Goal: Contribute content

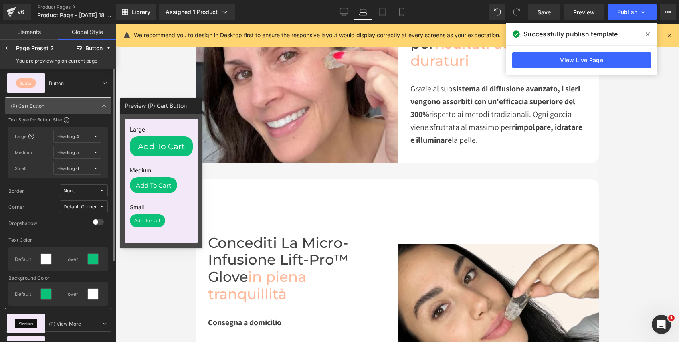
click at [647, 32] on icon at bounding box center [648, 34] width 4 height 6
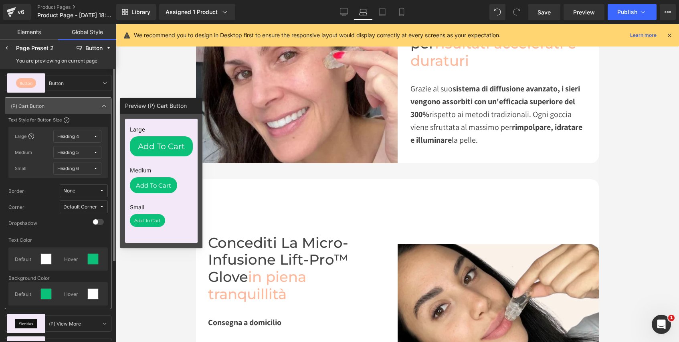
click at [627, 130] on div at bounding box center [397, 183] width 563 height 318
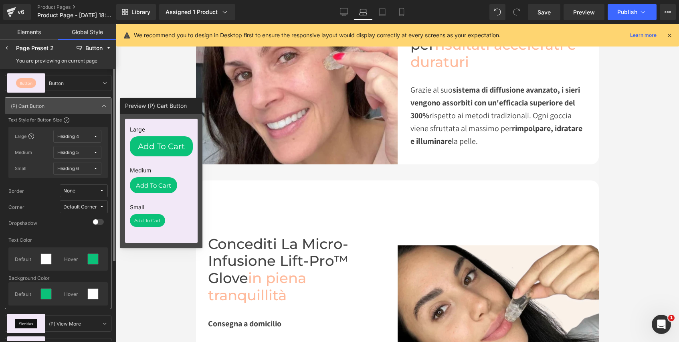
click at [654, 107] on div at bounding box center [397, 183] width 563 height 318
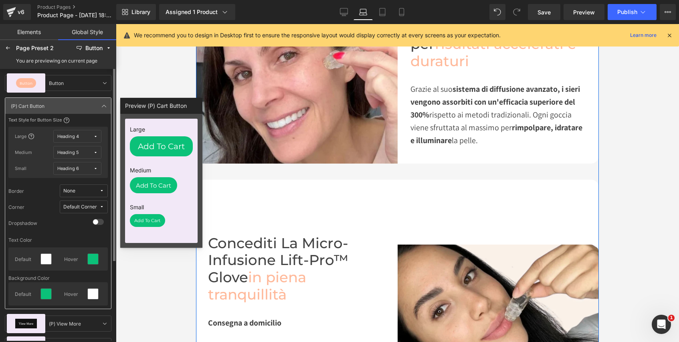
scroll to position [1059, 0]
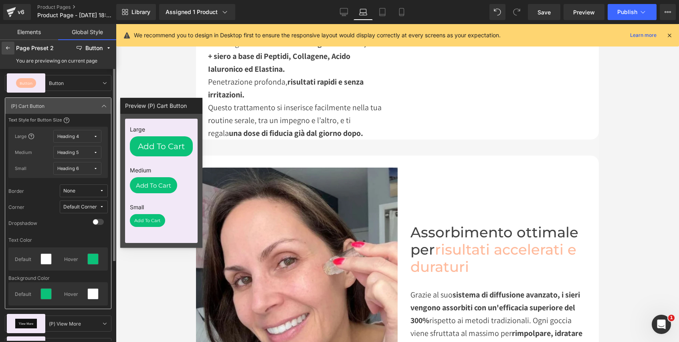
click at [8, 47] on icon at bounding box center [8, 48] width 6 height 6
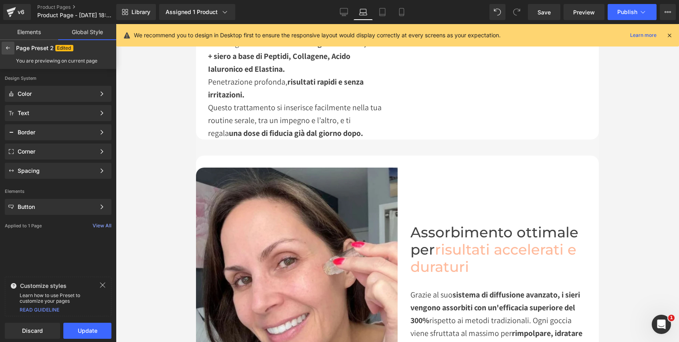
click at [10, 48] on icon at bounding box center [8, 48] width 6 height 6
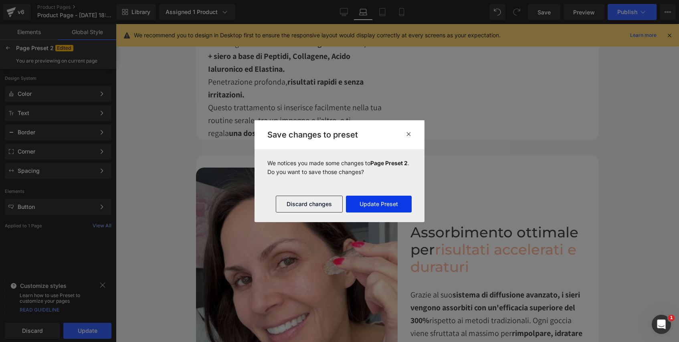
click at [391, 205] on button "Update Preset" at bounding box center [379, 204] width 66 height 17
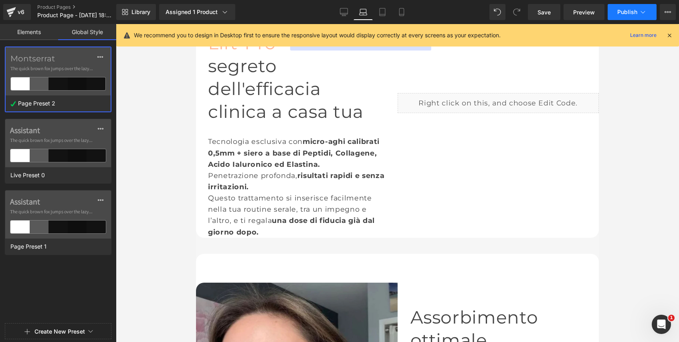
click at [631, 12] on span "Publish" at bounding box center [627, 12] width 20 height 6
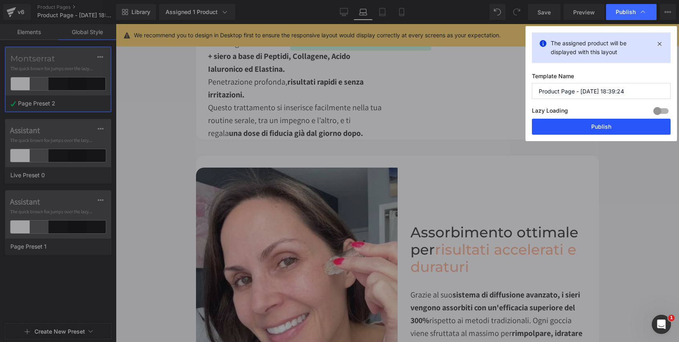
click at [613, 129] on button "Publish" at bounding box center [601, 127] width 139 height 16
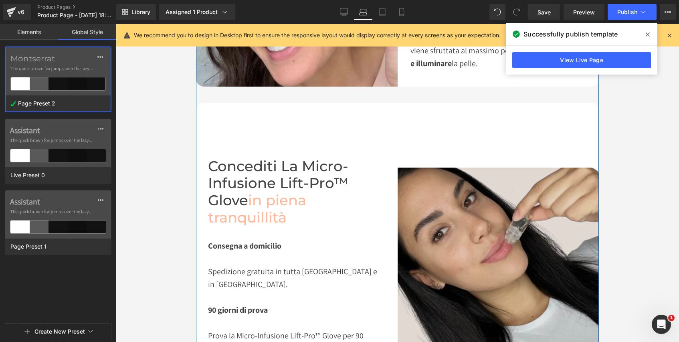
scroll to position [1415, 0]
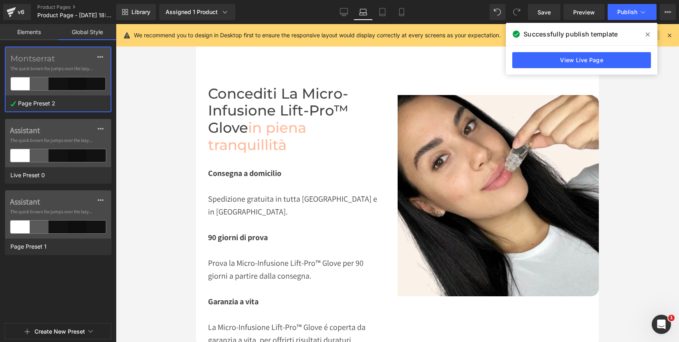
click at [651, 34] on span at bounding box center [647, 34] width 13 height 13
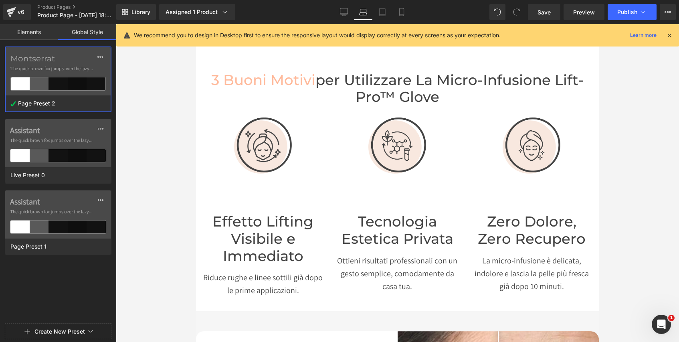
scroll to position [0, 0]
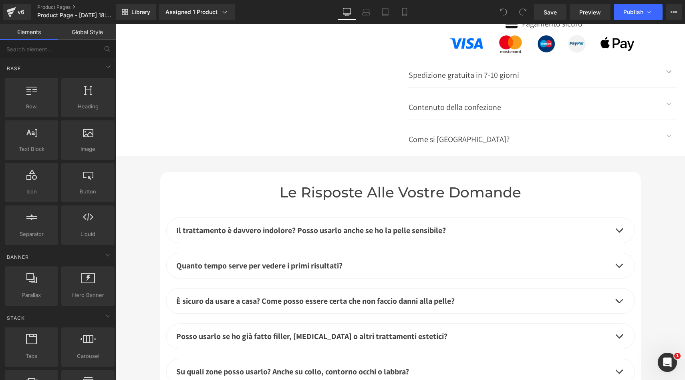
scroll to position [3107, 0]
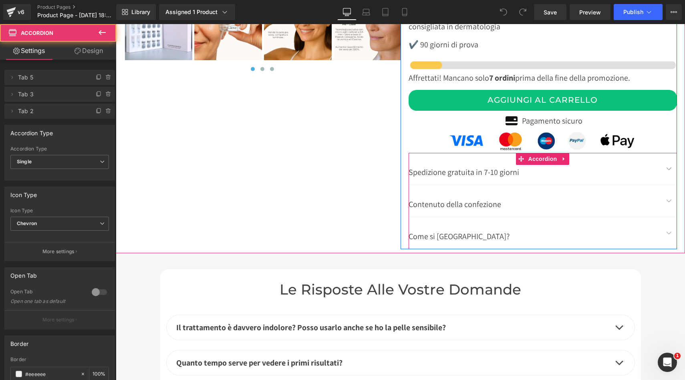
click at [665, 187] on button "button" at bounding box center [669, 201] width 16 height 32
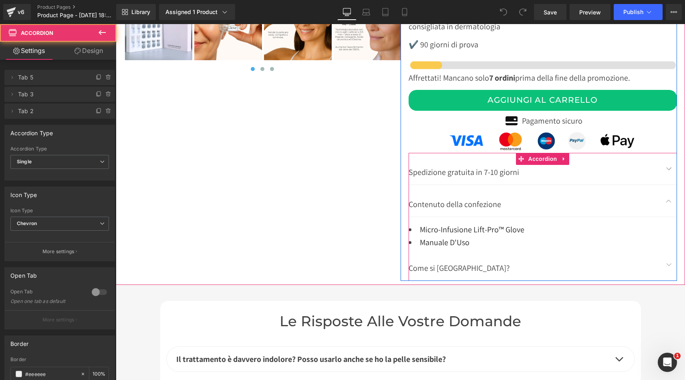
click at [665, 187] on button "button" at bounding box center [669, 201] width 16 height 32
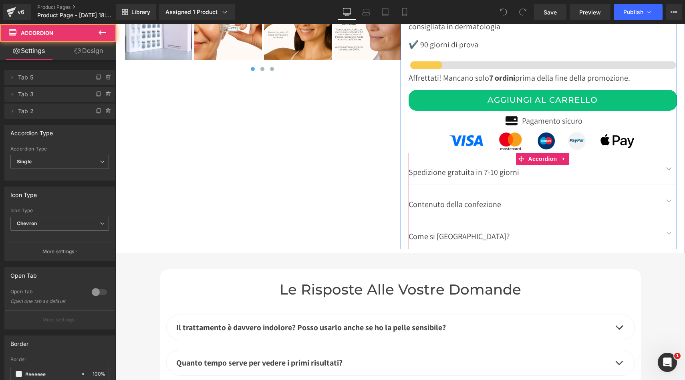
click at [667, 217] on button "button" at bounding box center [669, 233] width 16 height 32
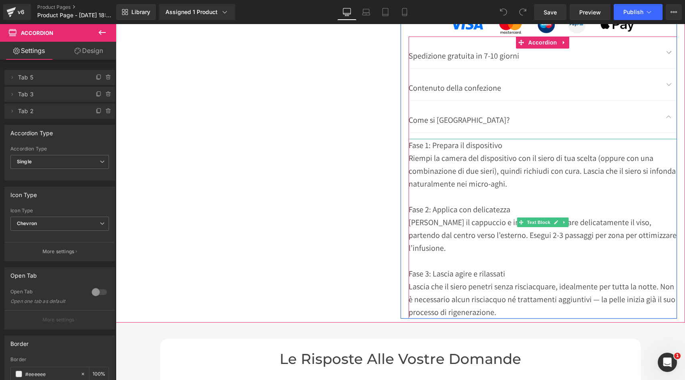
scroll to position [3224, 0]
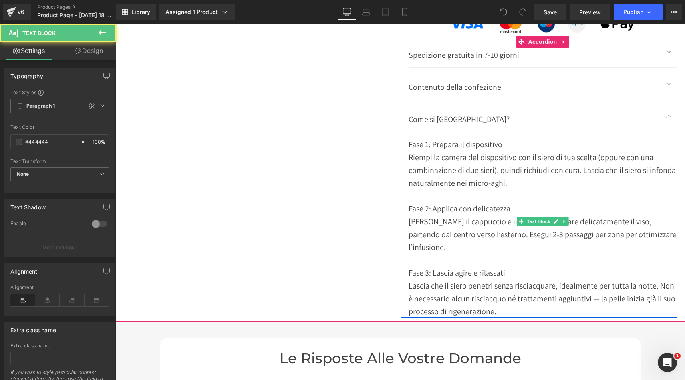
click at [506, 282] on div "Lascia che il siero penetri senza risciacquare, idealmente per tutta la notte. …" at bounding box center [543, 298] width 269 height 38
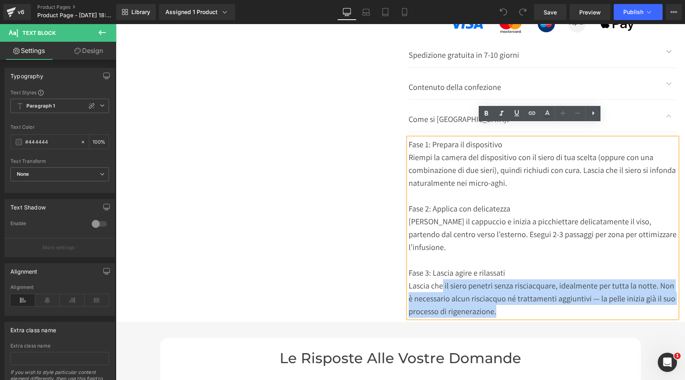
drag, startPoint x: 495, startPoint y: 285, endPoint x: 440, endPoint y: 258, distance: 61.1
click at [440, 279] on div "Lascia che il siero penetri senza risciacquare, idealmente per tutta la notte. …" at bounding box center [543, 298] width 269 height 38
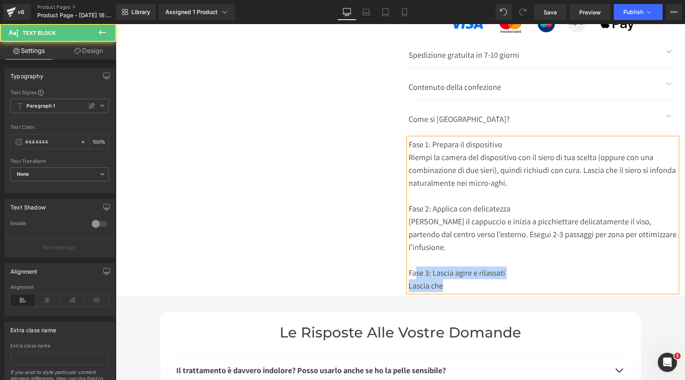
drag, startPoint x: 440, startPoint y: 257, endPoint x: 411, endPoint y: 244, distance: 31.9
click at [411, 244] on div "Fase 1: Prepara il dispositivo Riempi la camera del dispositivo con il siero di…" at bounding box center [543, 215] width 269 height 154
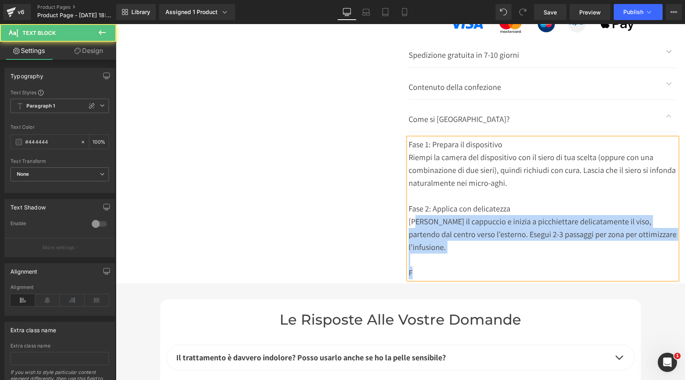
drag, startPoint x: 429, startPoint y: 245, endPoint x: 418, endPoint y: 202, distance: 44.2
click at [415, 202] on div "Fase 1: Prepara il dispositivo Riempi la camera del dispositivo con il siero di…" at bounding box center [543, 208] width 269 height 141
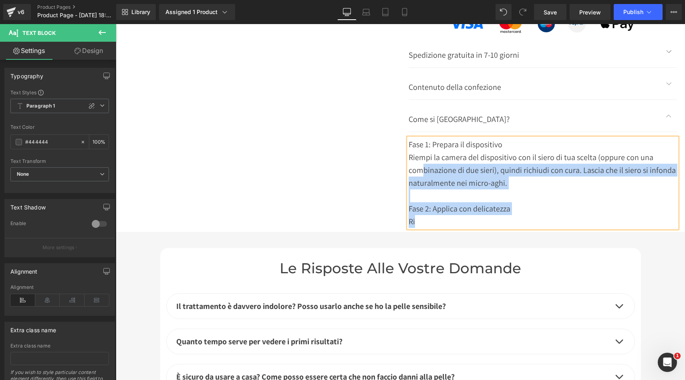
drag, startPoint x: 427, startPoint y: 206, endPoint x: 420, endPoint y: 160, distance: 45.9
click at [420, 160] on div "Fase 1: Prepara il dispositivo Riempi la camera del dispositivo con il siero di…" at bounding box center [543, 183] width 269 height 90
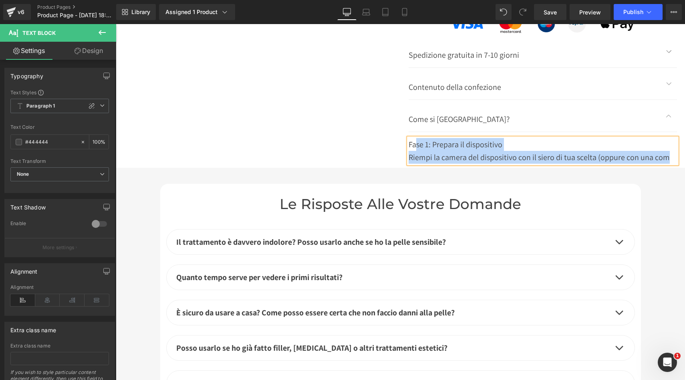
drag, startPoint x: 669, startPoint y: 144, endPoint x: 421, endPoint y: 136, distance: 248.6
click at [413, 138] on div "Fase 1: Prepara il dispositivo Riempi la camera del dispositivo con il siero di…" at bounding box center [543, 151] width 269 height 26
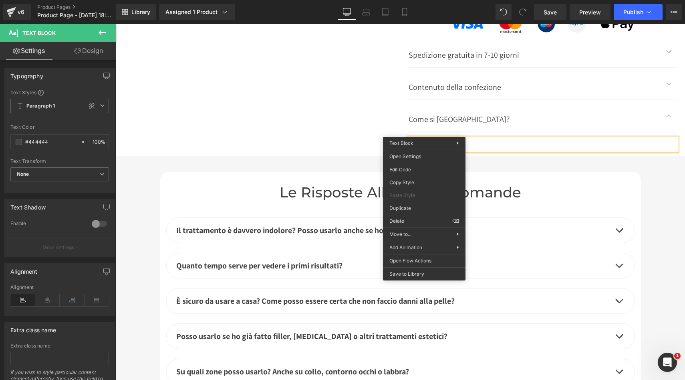
click at [438, 138] on div at bounding box center [543, 144] width 269 height 13
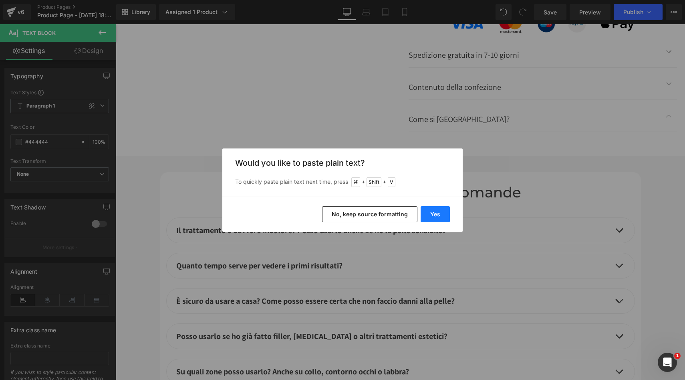
click at [434, 217] on button "Yes" at bounding box center [435, 214] width 29 height 16
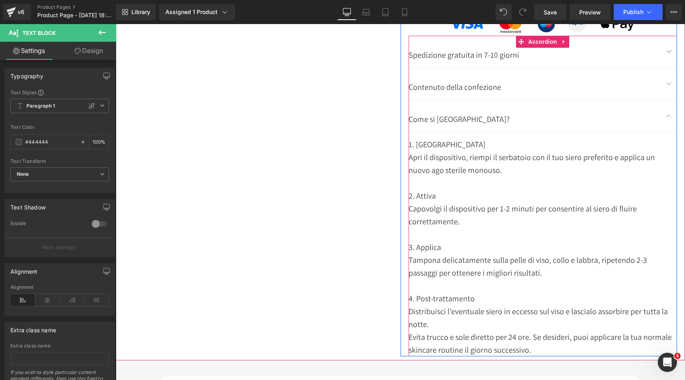
click at [665, 101] on button "button" at bounding box center [669, 116] width 16 height 32
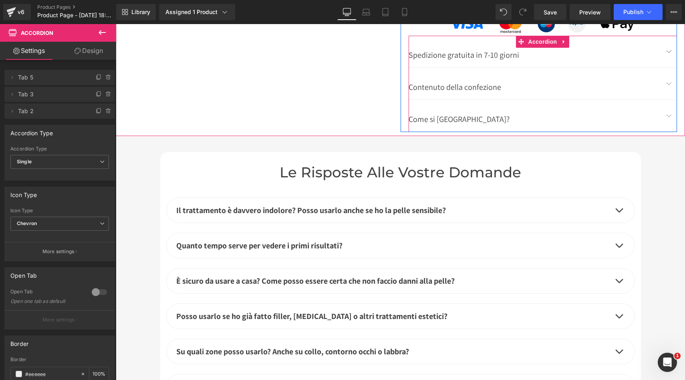
click at [665, 102] on button "button" at bounding box center [669, 116] width 16 height 32
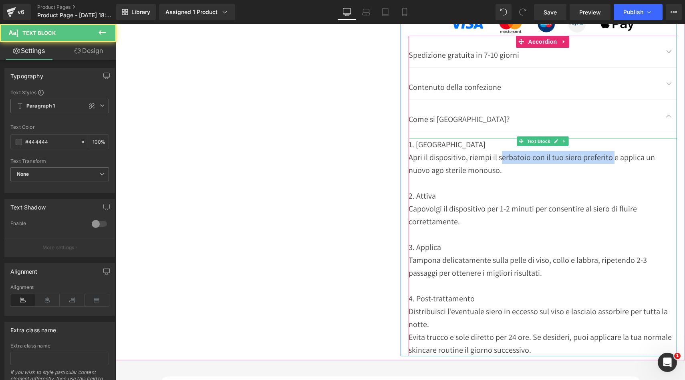
drag, startPoint x: 608, startPoint y: 143, endPoint x: 499, endPoint y: 148, distance: 110.0
click at [498, 151] on div "Apri il dispositivo, riempi il serbatoio con il tuo siero preferito e applica u…" at bounding box center [543, 164] width 269 height 26
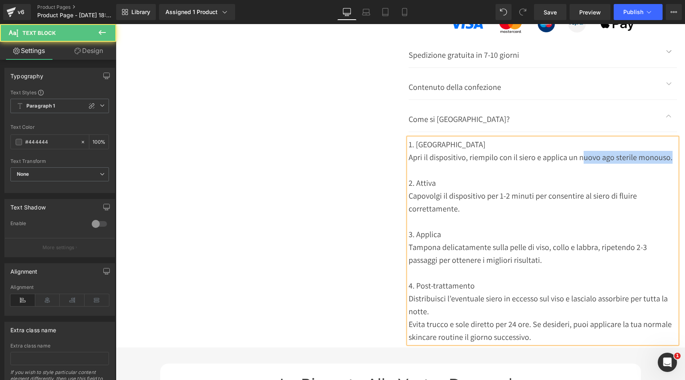
drag, startPoint x: 668, startPoint y: 145, endPoint x: 578, endPoint y: 148, distance: 90.2
click at [578, 151] on div "Apri il dispositivo, riempilo con il siero e applica un nuovo ago sterile monou…" at bounding box center [543, 157] width 269 height 13
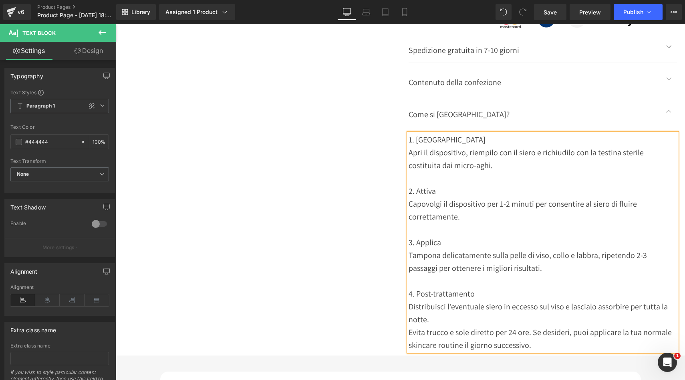
scroll to position [3229, 0]
drag, startPoint x: 531, startPoint y: 241, endPoint x: 535, endPoint y: 237, distance: 5.7
click at [531, 249] on div "Tampona delicatamente sulla pelle di viso, collo e labbra, ripetendo 2-3 passag…" at bounding box center [543, 262] width 269 height 26
click at [575, 249] on div "Tampona delicatamente sulla pelle del viso, collo e labbra, ripetendo 2-3 passa…" at bounding box center [543, 262] width 269 height 26
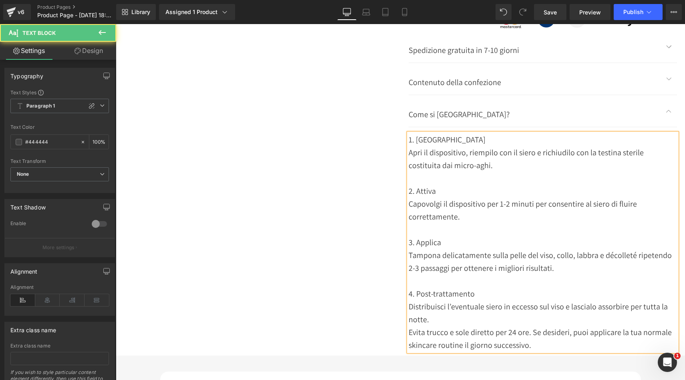
click at [612, 259] on div "Tampona delicatamente sulla pelle del viso, collo, labbra e décolleté ripetendo…" at bounding box center [543, 262] width 269 height 26
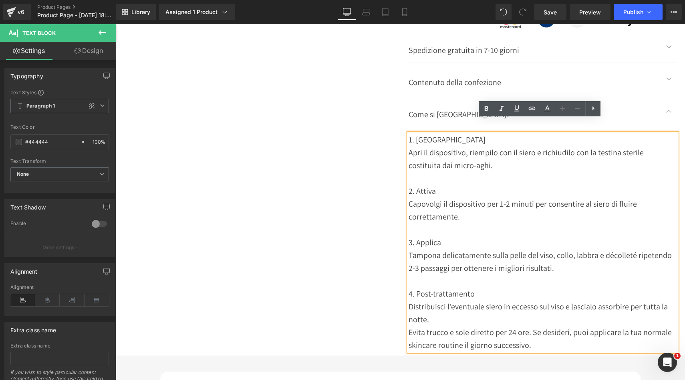
click at [549, 256] on div "Tampona delicatamente sulla pelle del viso, collo, labbra e décolleté ripetendo…" at bounding box center [543, 262] width 269 height 26
drag, startPoint x: 556, startPoint y: 255, endPoint x: 488, endPoint y: 254, distance: 67.4
click at [488, 254] on div "Tampona delicatamente sulla pelle del viso, collo, labbra e décolleté ripetendo…" at bounding box center [543, 262] width 269 height 26
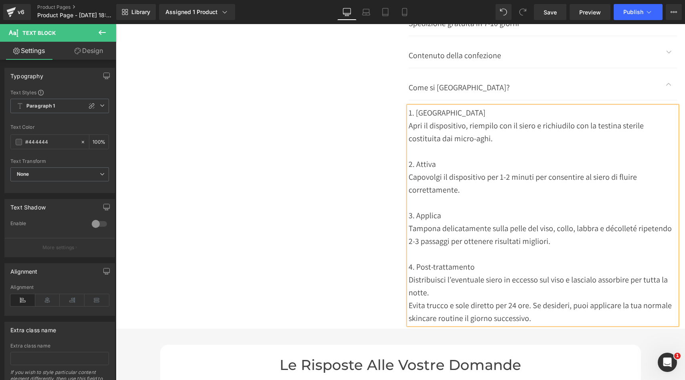
scroll to position [3261, 0]
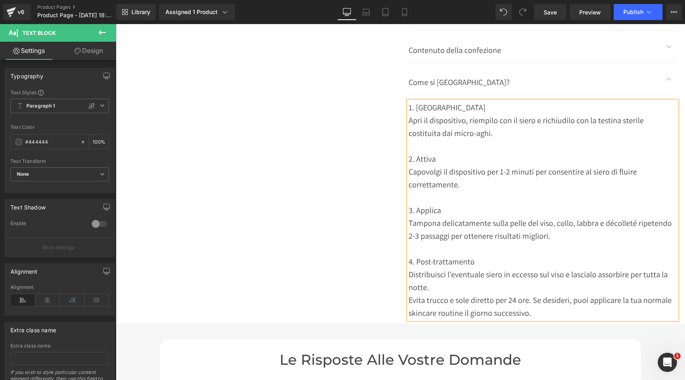
click at [532, 300] on div "Evita trucco e sole diretto per 24 ore. Se desideri, puoi applicare la tua norm…" at bounding box center [543, 306] width 269 height 26
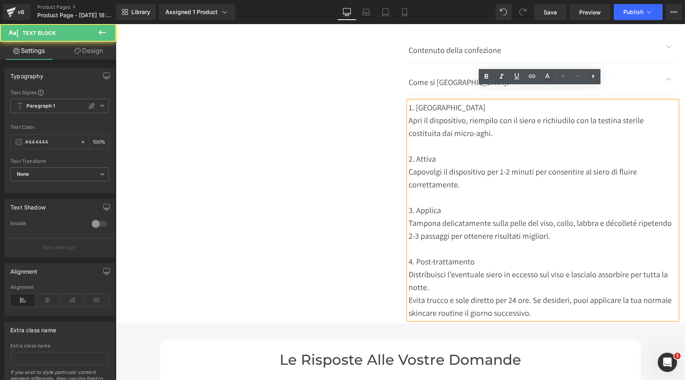
scroll to position [3263, 0]
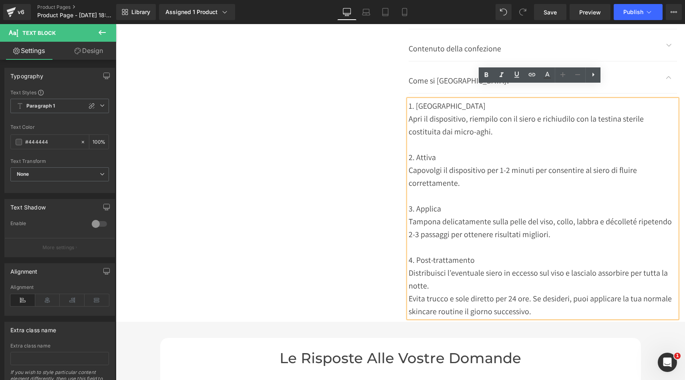
click at [451, 151] on div "2. Attiva" at bounding box center [543, 157] width 269 height 13
click at [446, 99] on div "1. Prepara" at bounding box center [543, 105] width 269 height 13
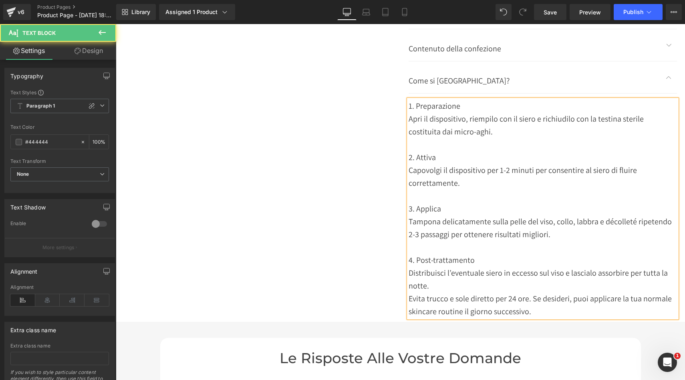
click at [437, 151] on div "2. Attiva" at bounding box center [543, 157] width 269 height 13
click at [447, 202] on div "3. Applica" at bounding box center [543, 208] width 269 height 13
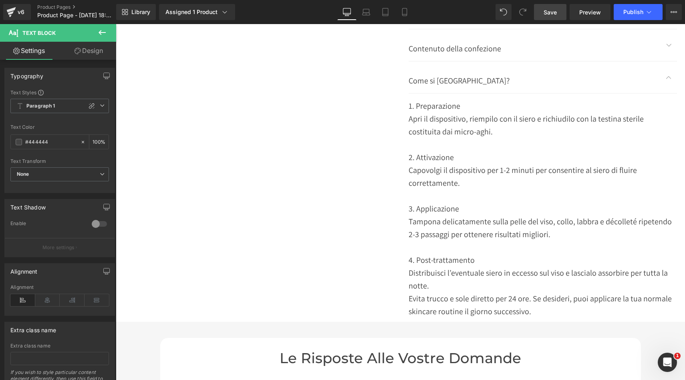
click at [551, 14] on span "Save" at bounding box center [550, 12] width 13 height 8
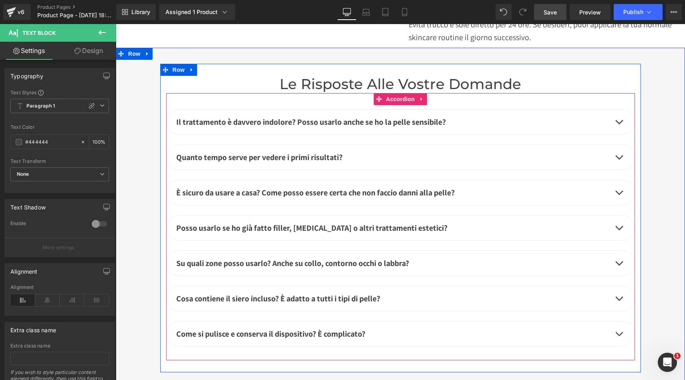
scroll to position [3577, 0]
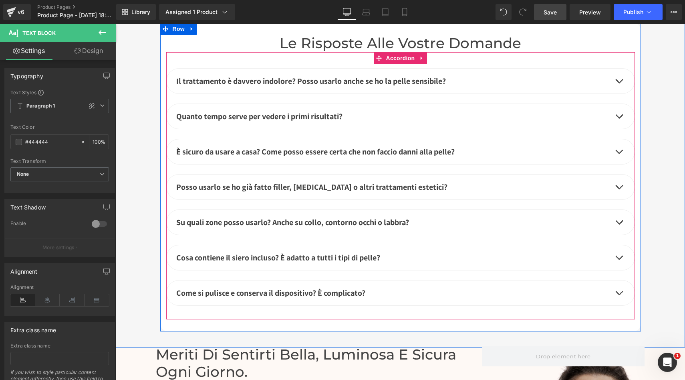
click at [617, 280] on button "button" at bounding box center [619, 292] width 16 height 25
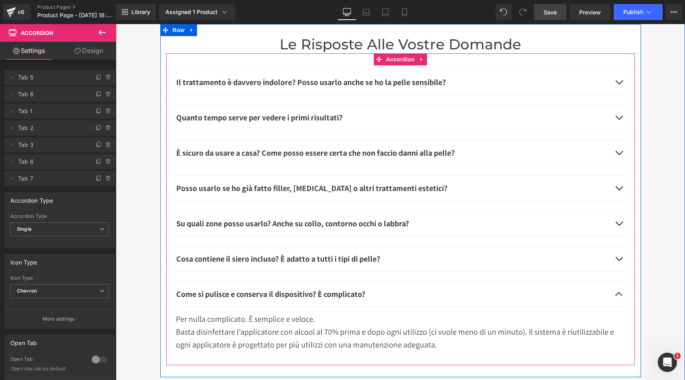
scroll to position [3576, 0]
click at [618, 70] on button "button" at bounding box center [619, 82] width 16 height 25
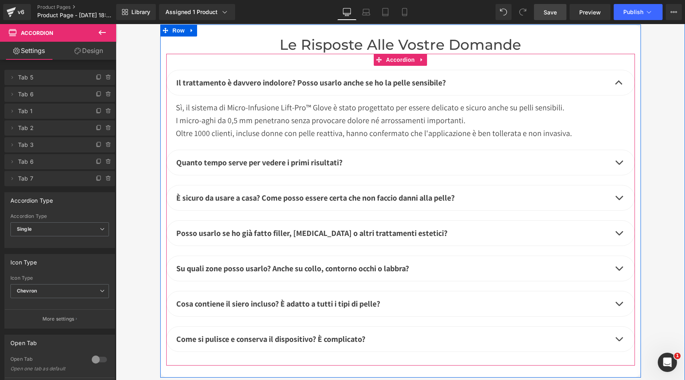
click at [620, 70] on button "button" at bounding box center [619, 82] width 16 height 25
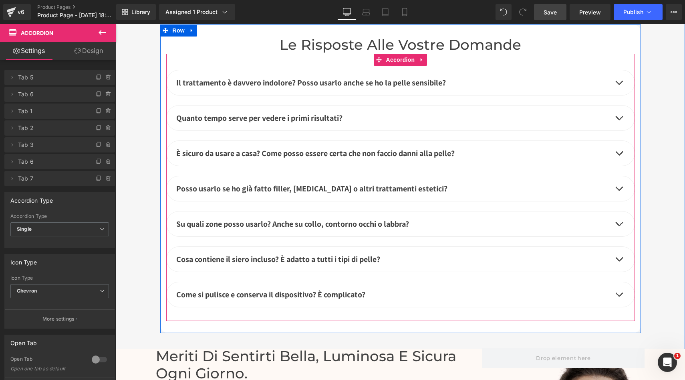
click at [619, 120] on span "button" at bounding box center [619, 120] width 0 height 0
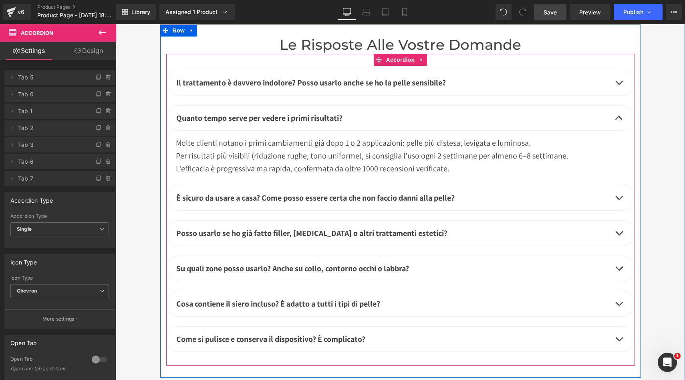
click at [619, 120] on span "button" at bounding box center [619, 120] width 0 height 0
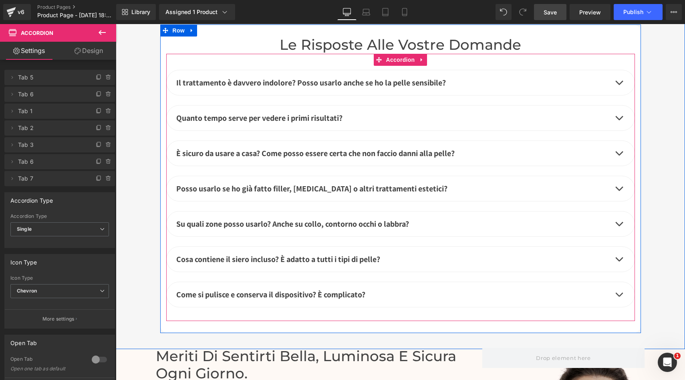
click at [619, 155] on span "button" at bounding box center [619, 155] width 0 height 0
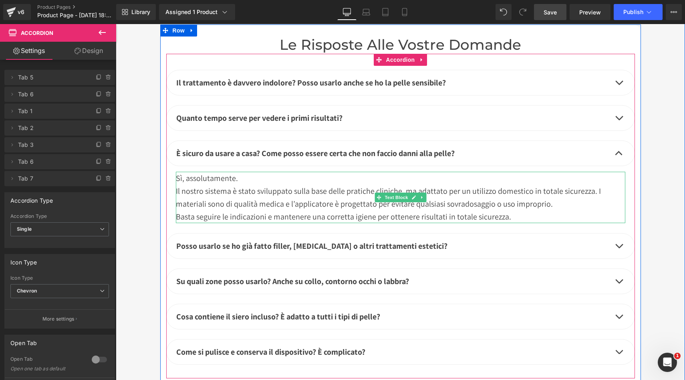
click at [537, 195] on div "Il nostro sistema è stato sviluppato sulla base delle pratiche cliniche, ma ada…" at bounding box center [401, 197] width 450 height 26
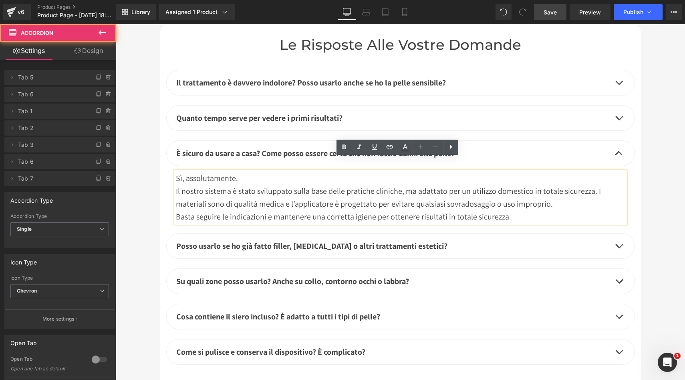
click at [617, 141] on button "button" at bounding box center [619, 153] width 16 height 25
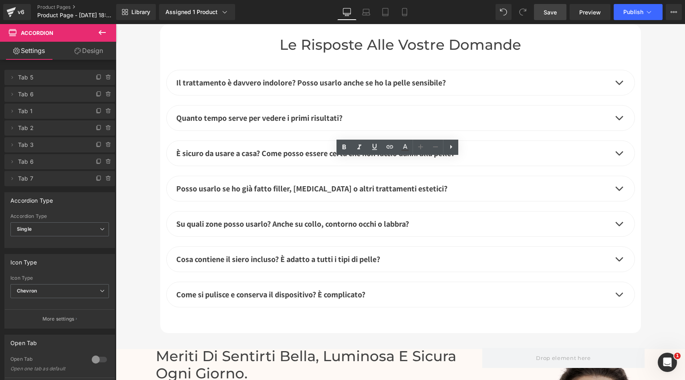
click at [619, 155] on span "button" at bounding box center [619, 155] width 0 height 0
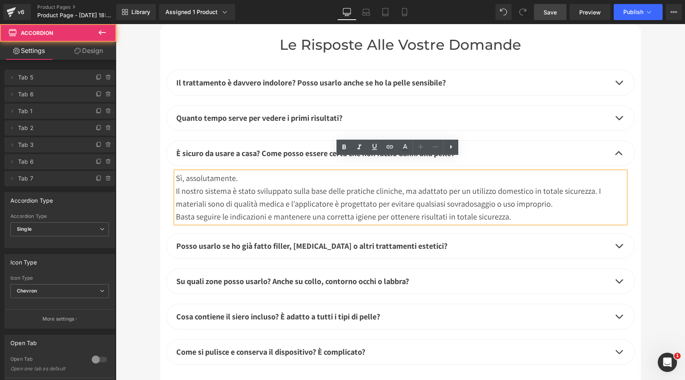
click at [615, 141] on button "button" at bounding box center [619, 153] width 16 height 25
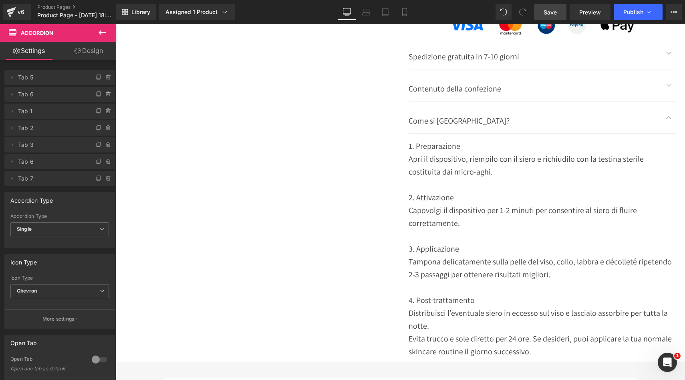
scroll to position [3042, 0]
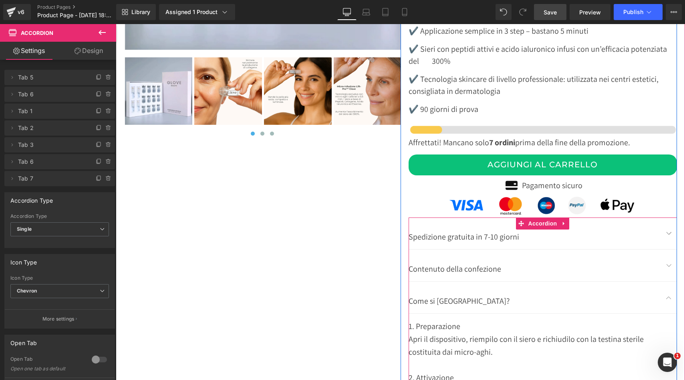
click at [669, 267] on span "button" at bounding box center [669, 267] width 0 height 0
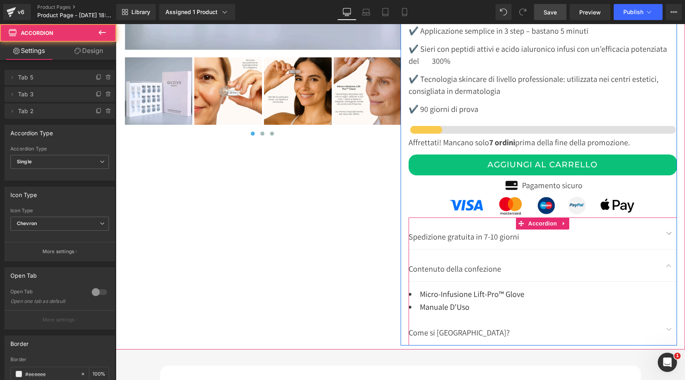
click at [669, 267] on span "button" at bounding box center [669, 267] width 0 height 0
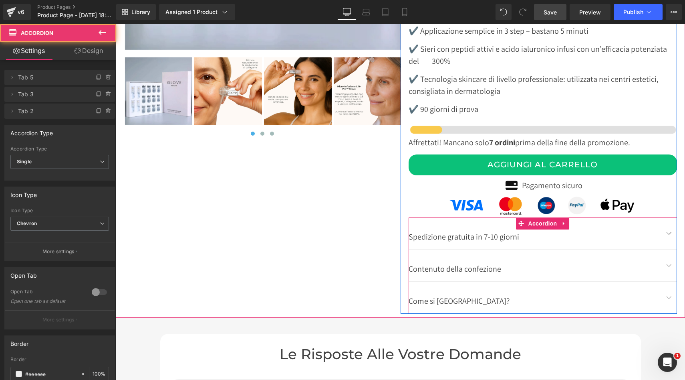
click at [666, 282] on button "button" at bounding box center [669, 297] width 16 height 32
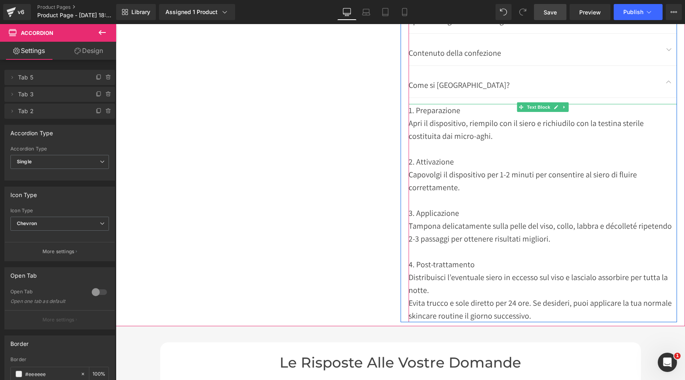
scroll to position [3268, 0]
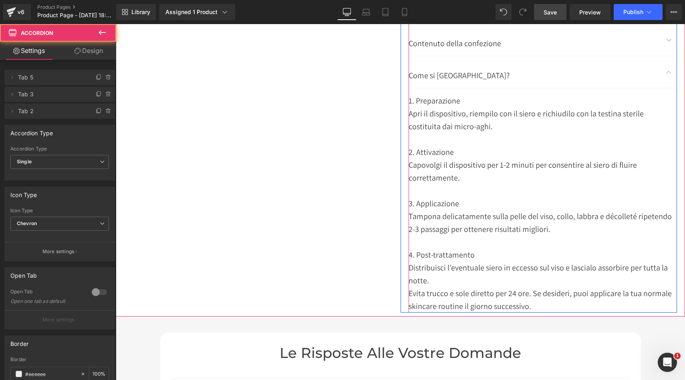
click at [666, 59] on button "button" at bounding box center [669, 72] width 16 height 32
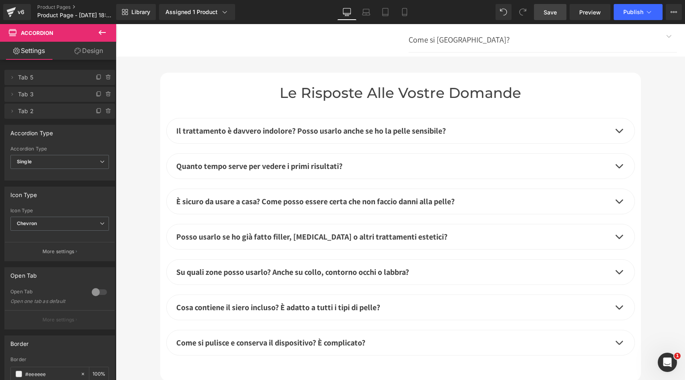
scroll to position [3304, 0]
click at [617, 188] on button "button" at bounding box center [619, 200] width 16 height 25
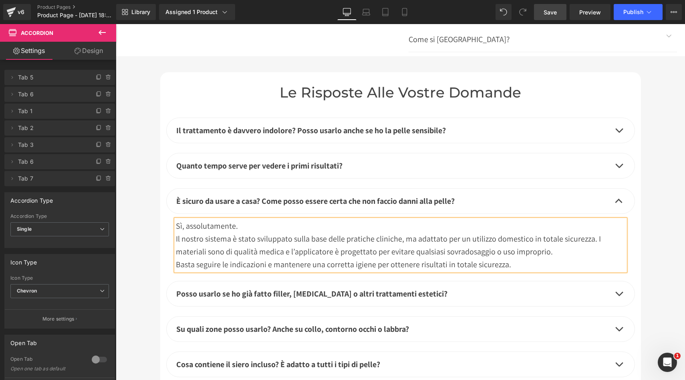
click at [518, 258] on div "Basta seguire le indicazioni e mantenere una corretta igiene per ottenere risul…" at bounding box center [401, 264] width 450 height 13
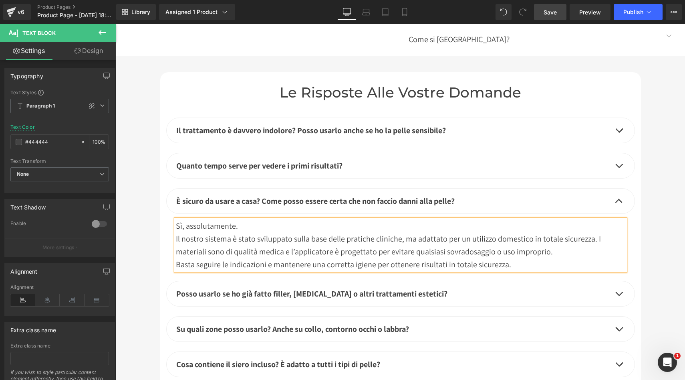
drag, startPoint x: 554, startPoint y: 13, endPoint x: 529, endPoint y: 228, distance: 216.7
click at [554, 13] on span "Save" at bounding box center [550, 12] width 13 height 8
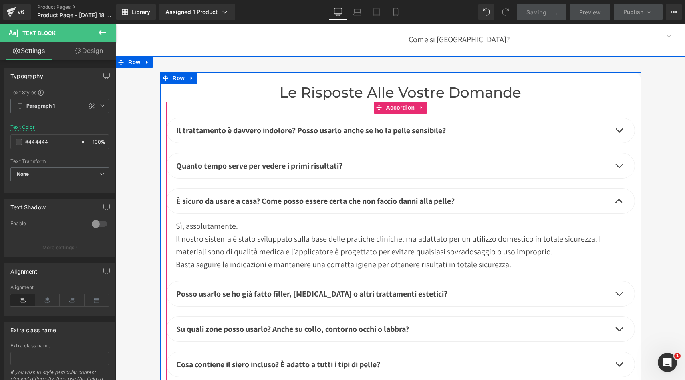
click at [619, 203] on span "button" at bounding box center [619, 203] width 0 height 0
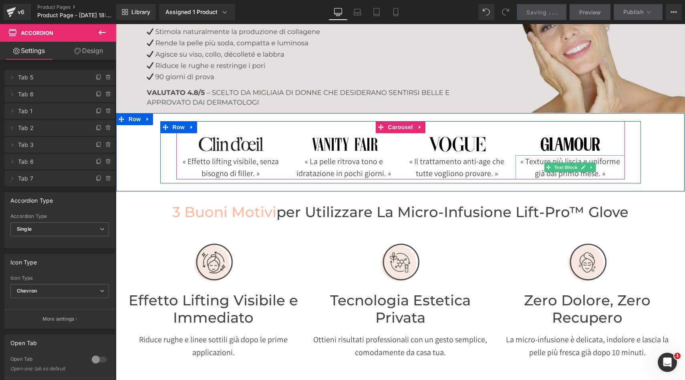
scroll to position [0, 0]
